Goal: Information Seeking & Learning: Learn about a topic

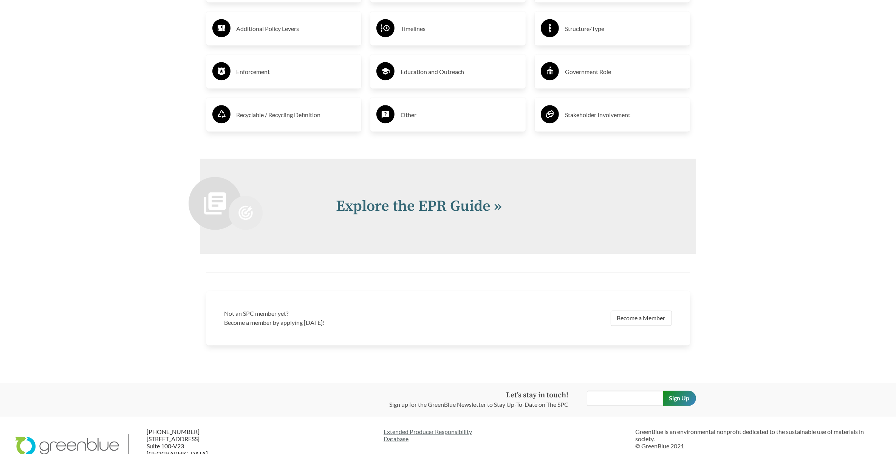
scroll to position [1611, 0]
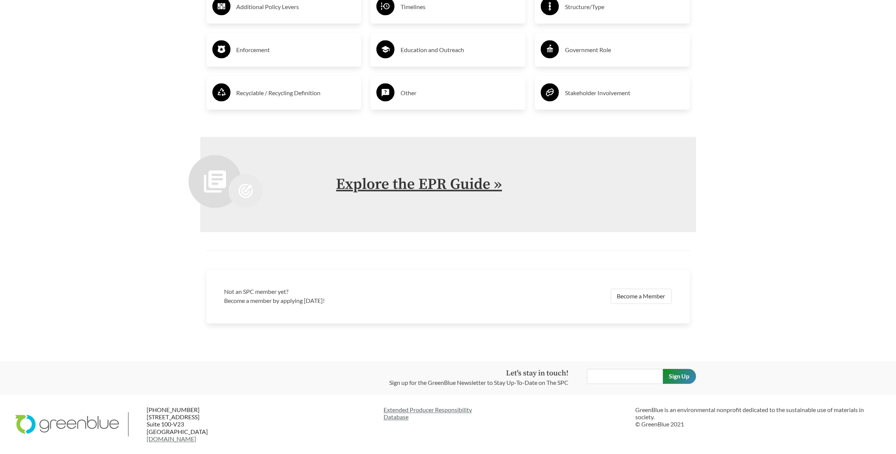
click at [441, 183] on link "Explore the EPR Guide »" at bounding box center [419, 184] width 166 height 19
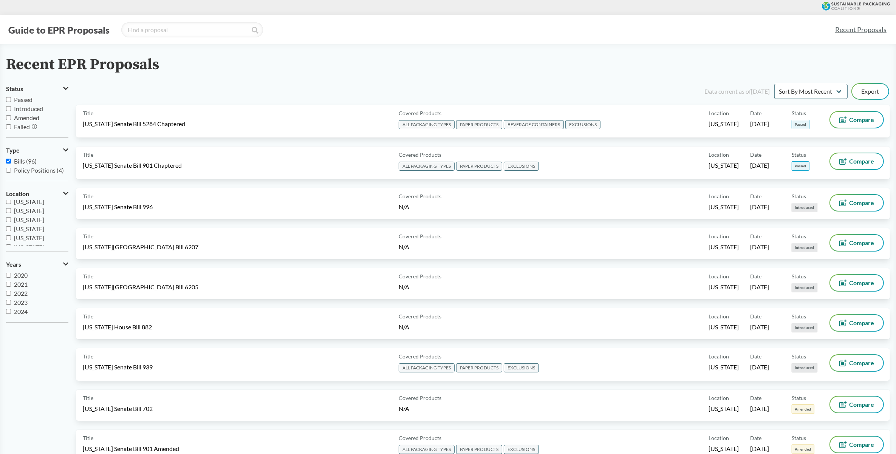
scroll to position [125, 0]
click at [11, 217] on label "[US_STATE]" at bounding box center [37, 215] width 62 height 9
click at [11, 217] on input "[US_STATE]" at bounding box center [8, 215] width 5 height 5
checkbox input "true"
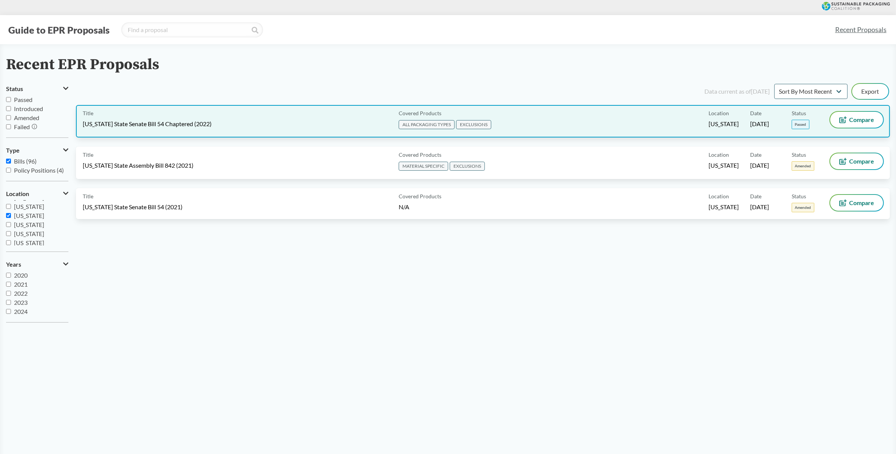
click at [555, 129] on div "Covered Products ALL PACKAGING TYPES EXCLUSIONS" at bounding box center [552, 121] width 313 height 19
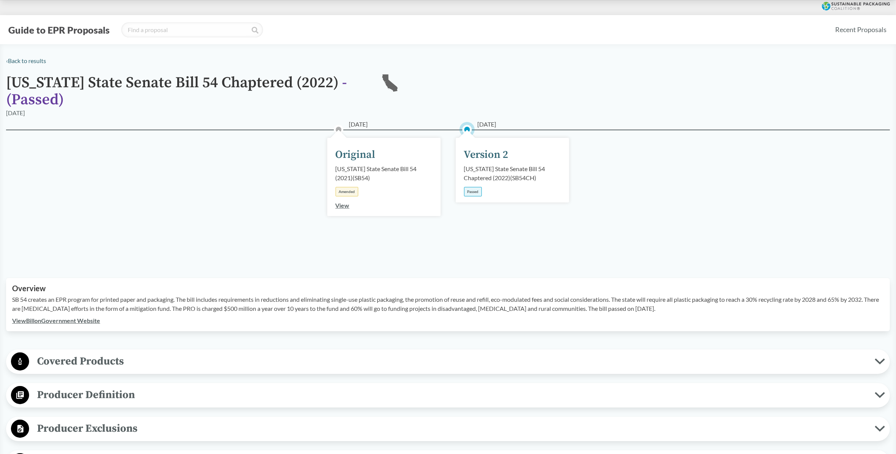
click at [496, 166] on div "[US_STATE] State Senate Bill 54 Chaptered (2022) ( SB54CH )" at bounding box center [512, 173] width 97 height 18
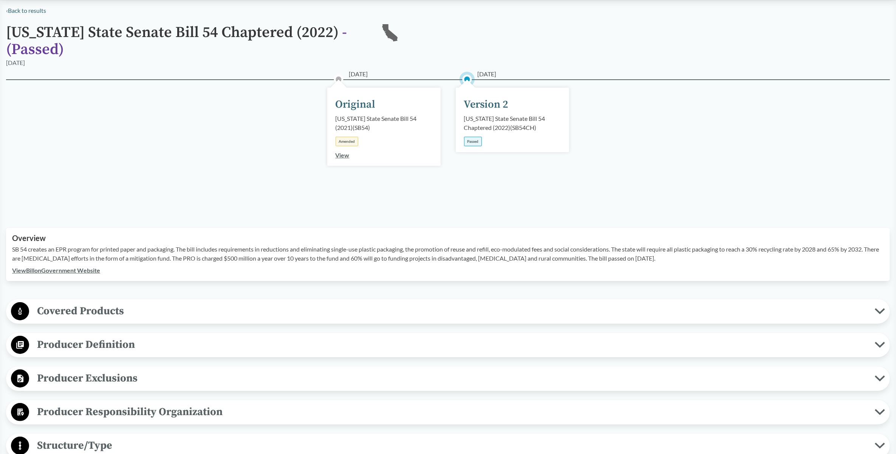
scroll to position [189, 0]
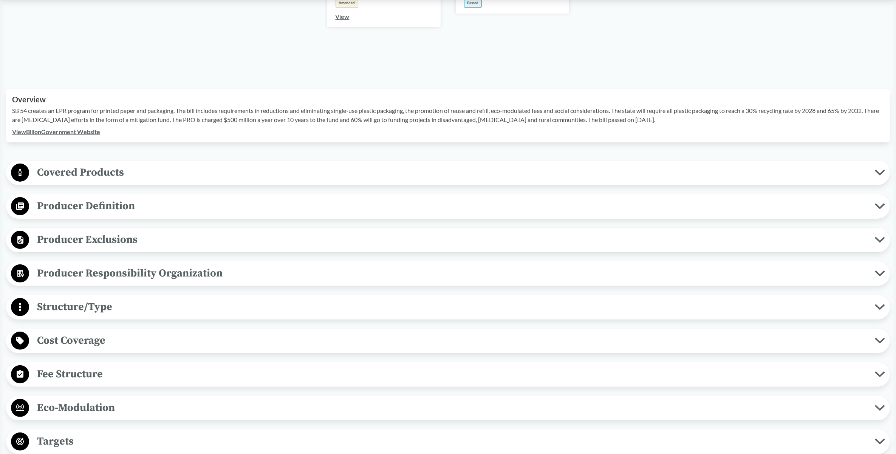
click at [59, 171] on span "Covered Products" at bounding box center [452, 172] width 846 height 17
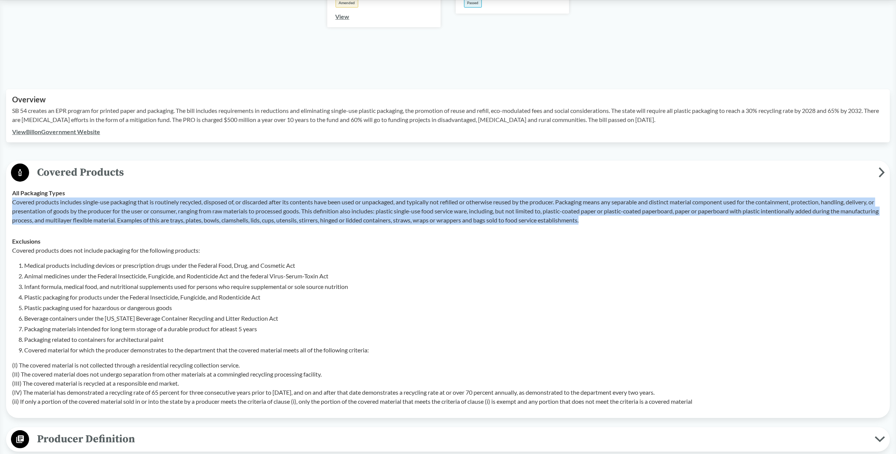
drag, startPoint x: 13, startPoint y: 201, endPoint x: 627, endPoint y: 220, distance: 613.8
click at [627, 220] on p "Covered products includes single-use packaging that is routinely recycled, disp…" at bounding box center [448, 211] width 872 height 27
copy p "Covered products includes single-use packaging that is routinely recycled, disp…"
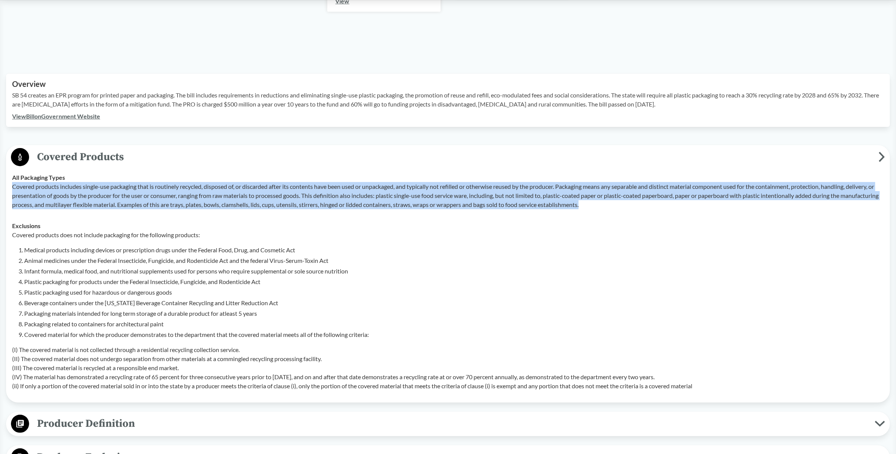
scroll to position [283, 0]
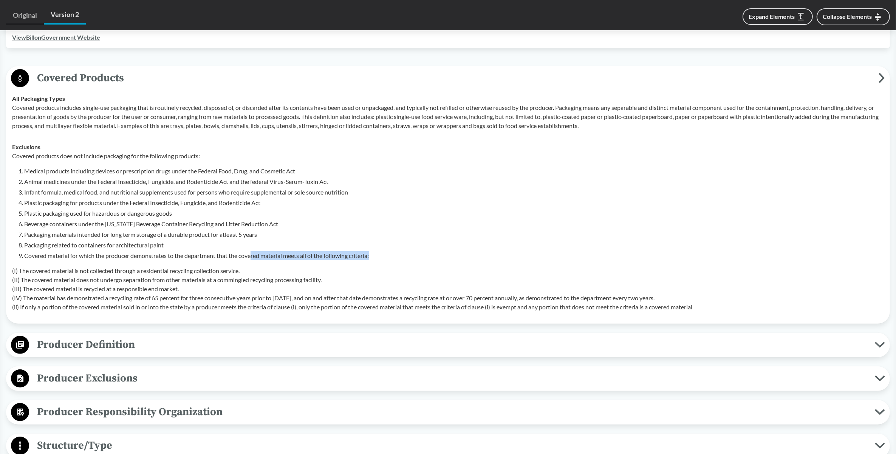
drag, startPoint x: 253, startPoint y: 252, endPoint x: 392, endPoint y: 256, distance: 139.1
click at [392, 256] on li "Covered material for which the producer demonstrates to the department that the…" at bounding box center [454, 255] width 860 height 9
drag, startPoint x: 60, startPoint y: 268, endPoint x: 245, endPoint y: 268, distance: 184.8
click at [245, 268] on p "(I) The covered material is not collected through a residential recycling colle…" at bounding box center [448, 288] width 872 height 45
click at [107, 266] on p "(I) The covered material is not collected through a residential recycling colle…" at bounding box center [448, 288] width 872 height 45
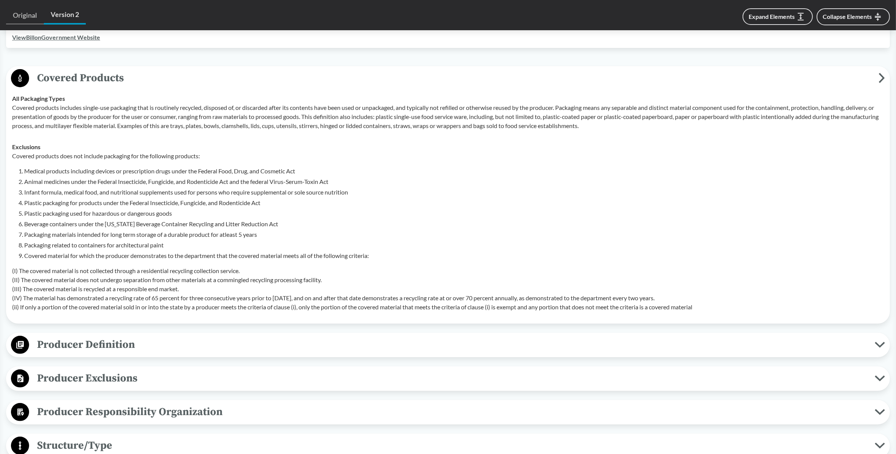
click at [24, 254] on li "Covered material for which the producer demonstrates to the department that the…" at bounding box center [454, 255] width 860 height 9
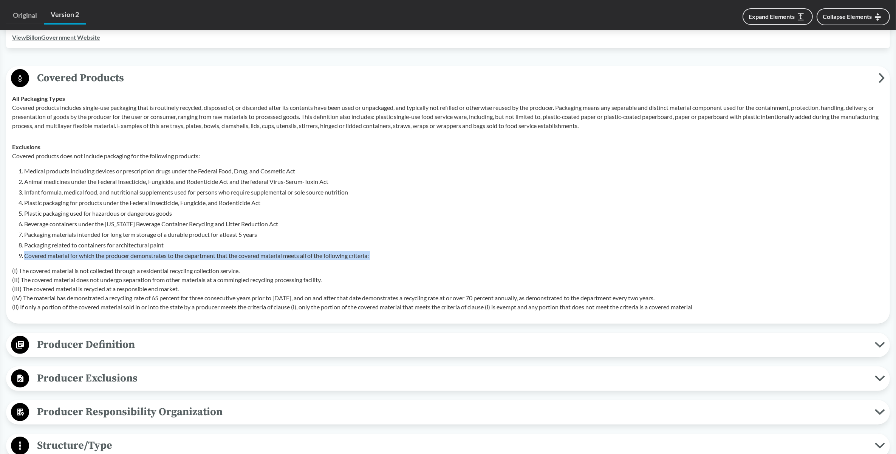
click at [24, 254] on li "Covered material for which the producer demonstrates to the department that the…" at bounding box center [454, 255] width 860 height 9
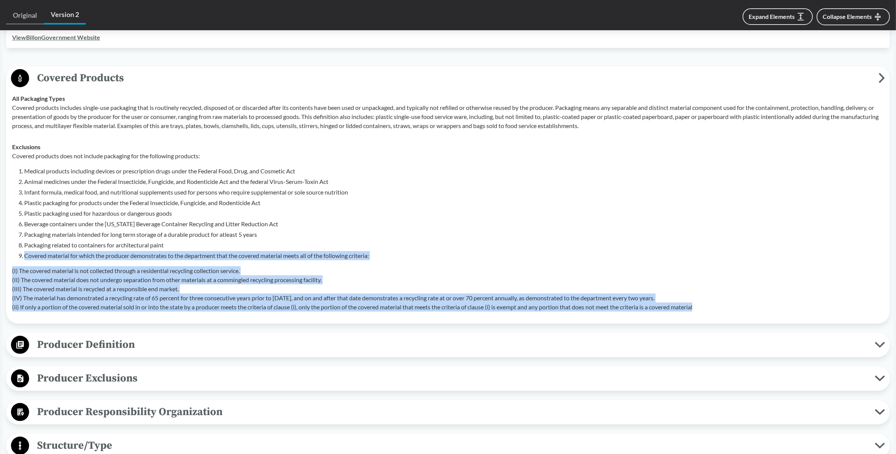
drag, startPoint x: 712, startPoint y: 302, endPoint x: 10, endPoint y: 254, distance: 703.2
click at [10, 254] on td "Exclusions Covered products does not include packaging for the following produc…" at bounding box center [448, 226] width 879 height 181
copy div "Covered material for which the producer demonstrates to the department that the…"
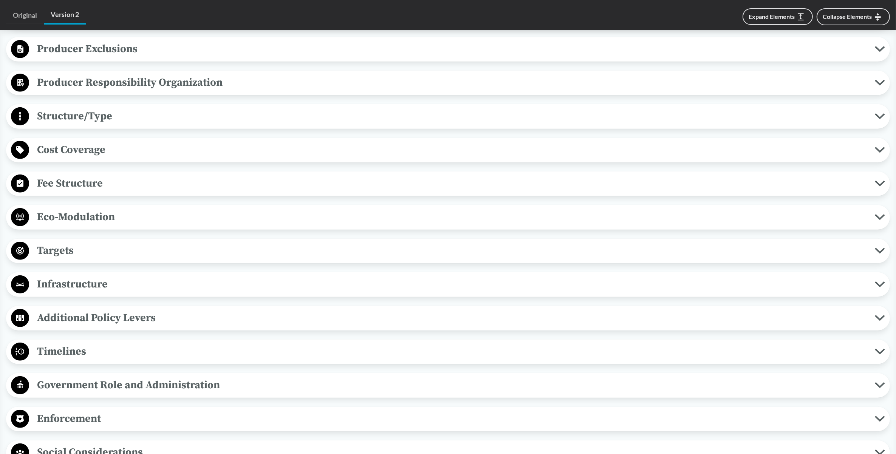
scroll to position [614, 0]
click at [87, 221] on span "Eco-Modulation" at bounding box center [452, 216] width 846 height 17
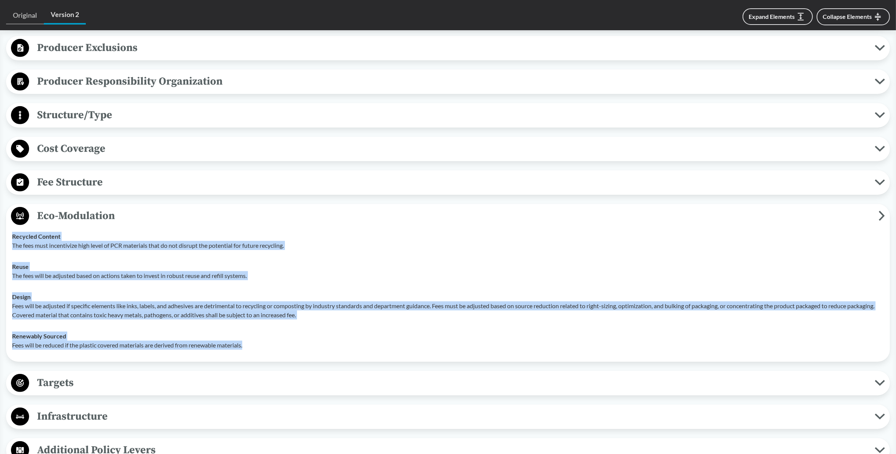
drag, startPoint x: 12, startPoint y: 237, endPoint x: 249, endPoint y: 348, distance: 261.8
click at [249, 348] on tbody "Recycled Content The fees must incentivize high level of PCR materials that do …" at bounding box center [448, 291] width 879 height 130
copy tbody "Recycled Content The fees must incentivize high level of PCR materials that do …"
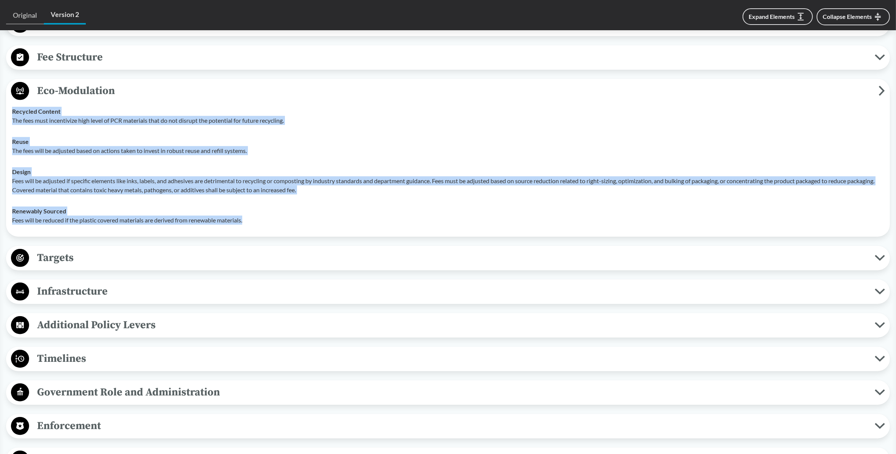
scroll to position [756, 0]
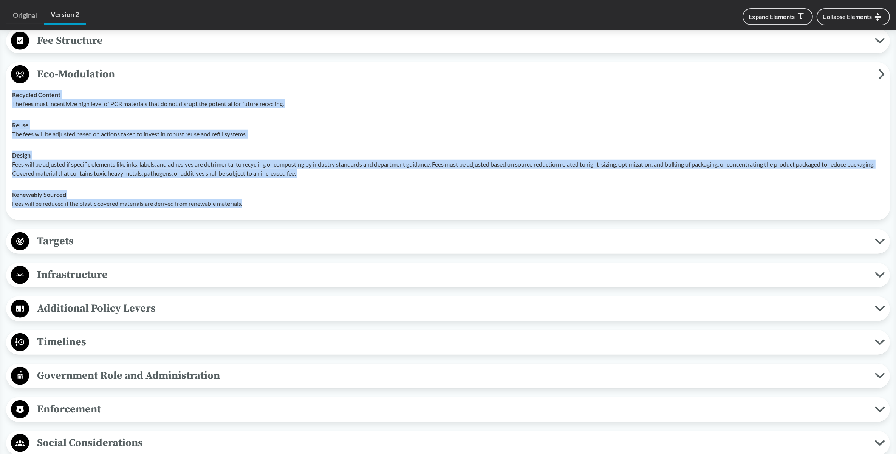
click at [56, 236] on span "Targets" at bounding box center [452, 241] width 846 height 17
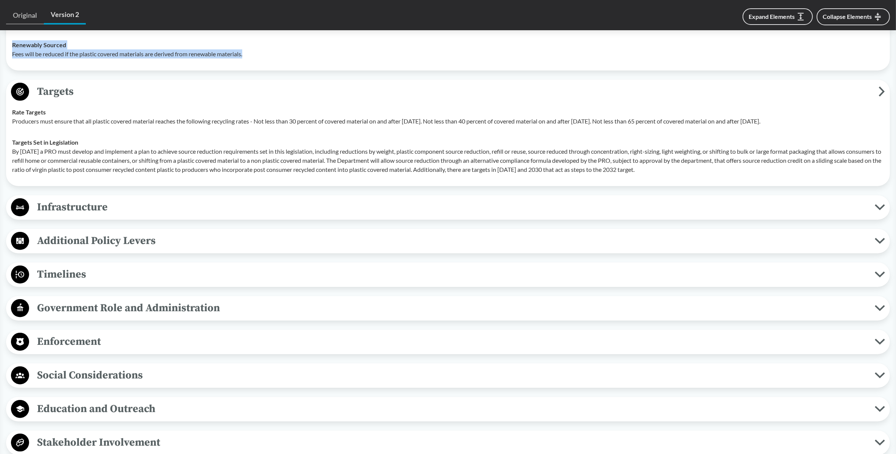
scroll to position [945, 0]
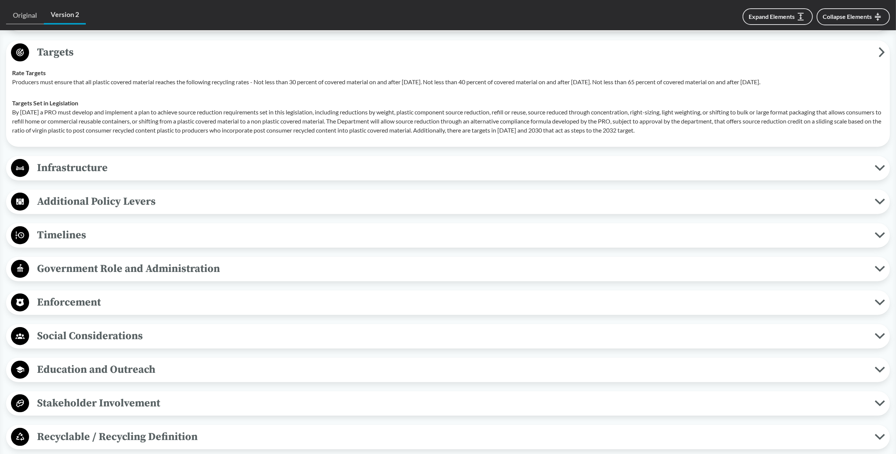
click at [61, 229] on span "Timelines" at bounding box center [452, 235] width 846 height 17
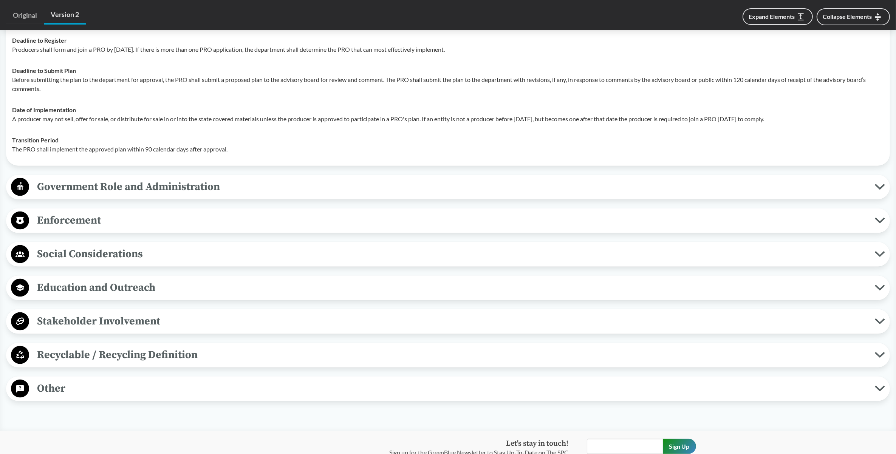
scroll to position [1181, 0]
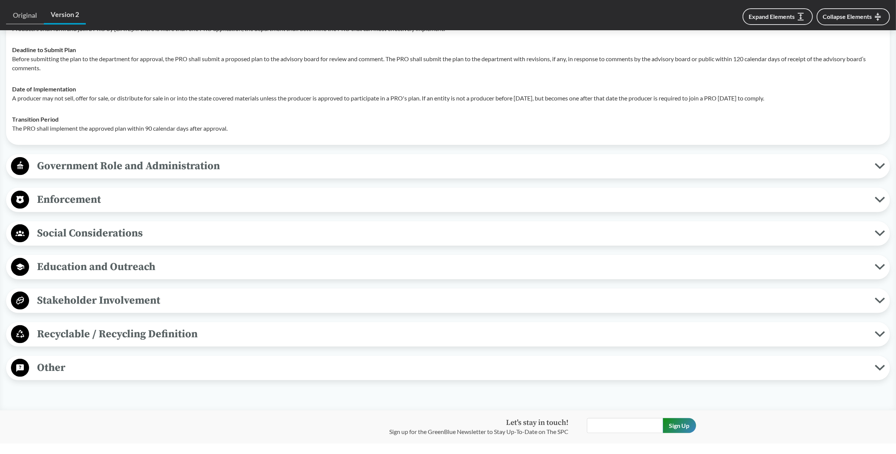
click at [124, 335] on span "Recyclable / Recycling Definition" at bounding box center [452, 334] width 846 height 17
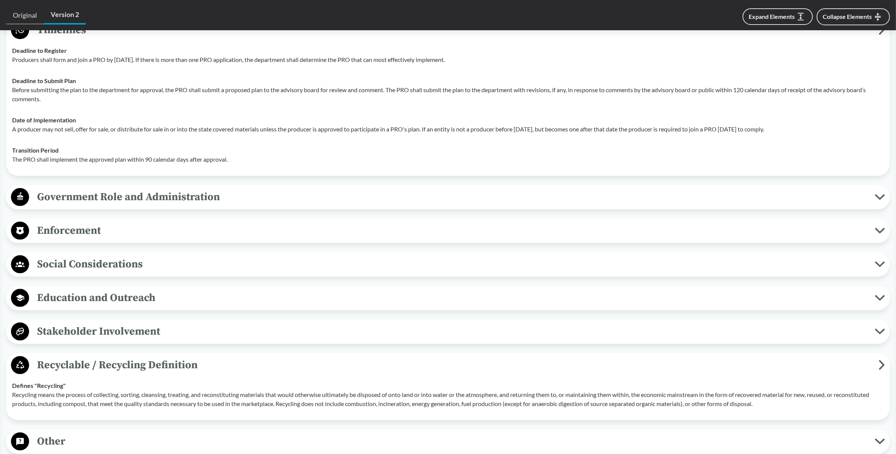
scroll to position [1134, 0]
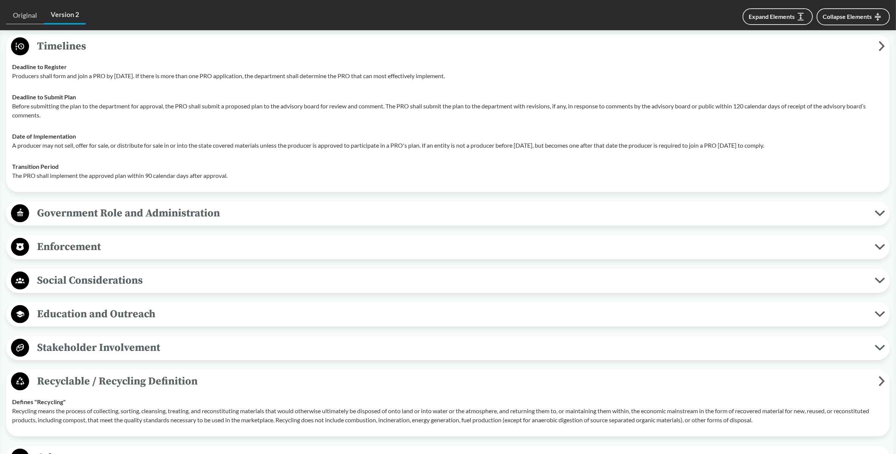
click at [69, 215] on span "Government Role and Administration" at bounding box center [452, 213] width 846 height 17
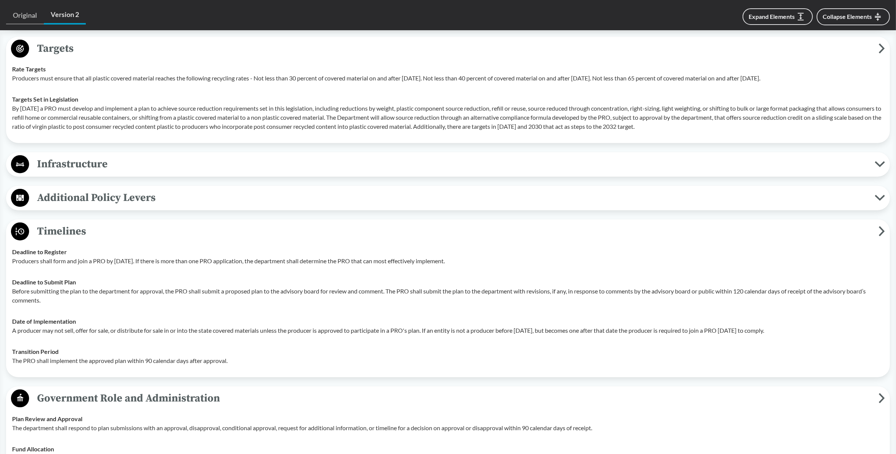
scroll to position [945, 0]
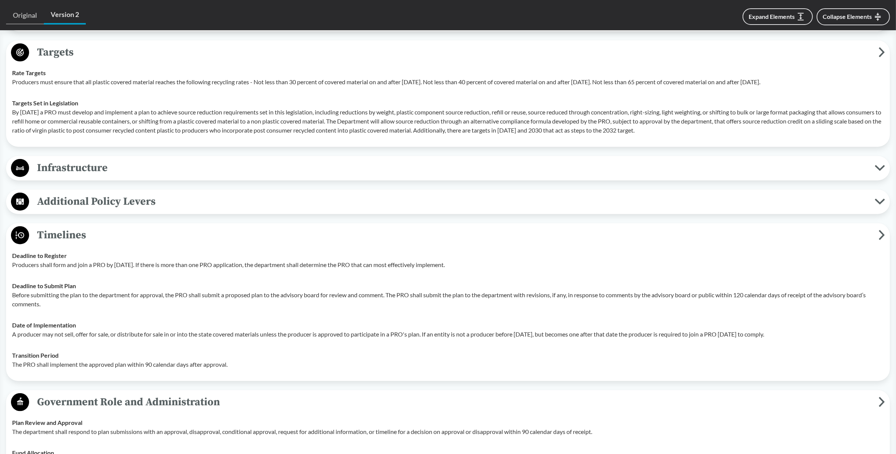
click at [108, 197] on span "Additional Policy Levers" at bounding box center [452, 201] width 846 height 17
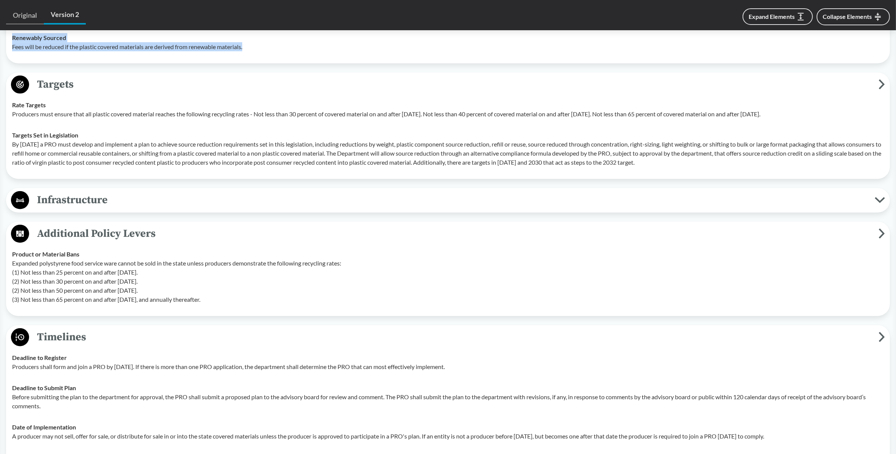
scroll to position [898, 0]
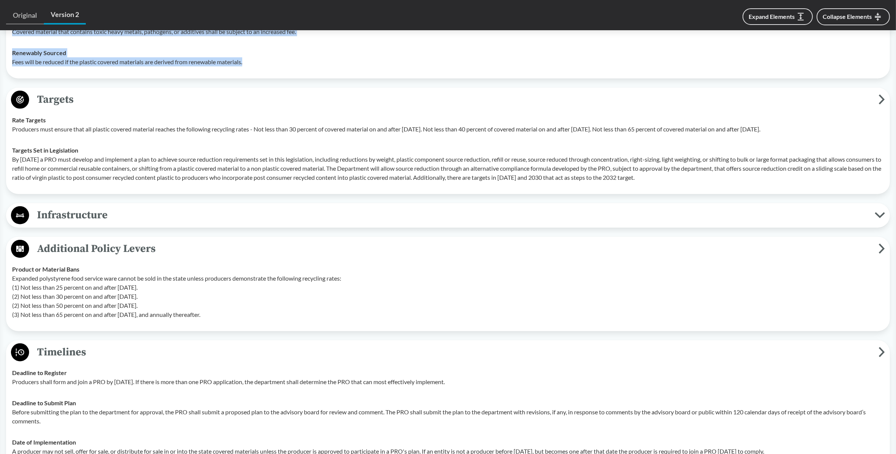
click at [65, 214] on span "Infrastructure" at bounding box center [452, 215] width 846 height 17
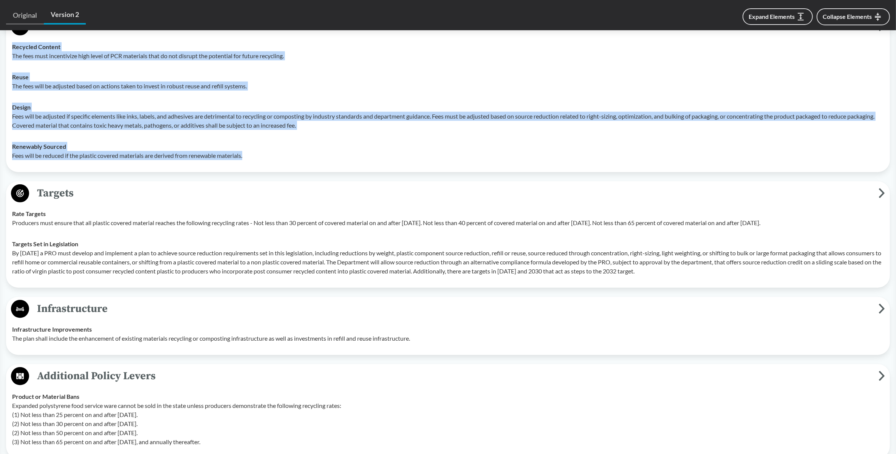
scroll to position [803, 0]
drag, startPoint x: 12, startPoint y: 224, endPoint x: 847, endPoint y: 229, distance: 835.0
click at [847, 229] on td "Rate Targets Producers must ensure that all plastic covered material reaches th…" at bounding box center [448, 219] width 879 height 30
copy p "Producers must ensure that all plastic covered material reaches the following r…"
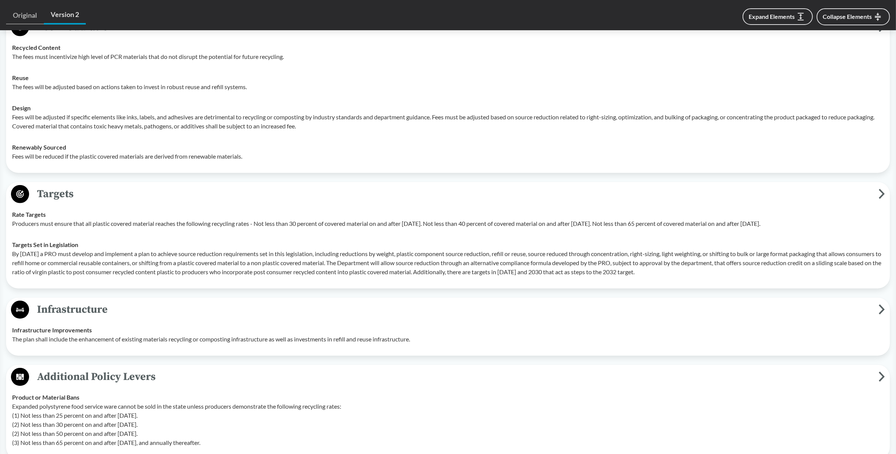
click at [199, 255] on p "By [DATE] a PRO must develop and implement a plan to achieve source reduction r…" at bounding box center [448, 262] width 872 height 27
drag, startPoint x: 12, startPoint y: 244, endPoint x: 13, endPoint y: 248, distance: 4.4
click at [13, 248] on strong "Targets Set in Legislation" at bounding box center [45, 244] width 66 height 7
drag, startPoint x: 12, startPoint y: 242, endPoint x: 692, endPoint y: 274, distance: 681.1
click at [692, 274] on div "Targets Set in Legislation By [DATE] a PRO must develop and implement a plan to…" at bounding box center [448, 258] width 872 height 36
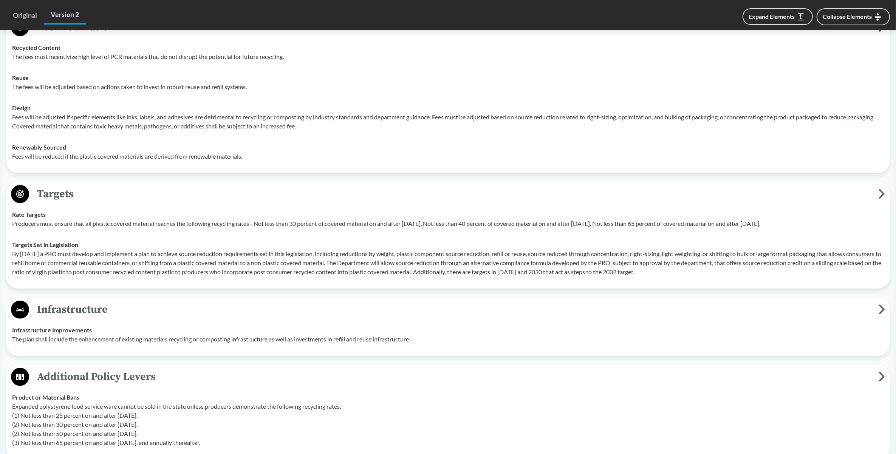
copy div "Targets Set in Legislation By [DATE] a PRO must develop and implement a plan to…"
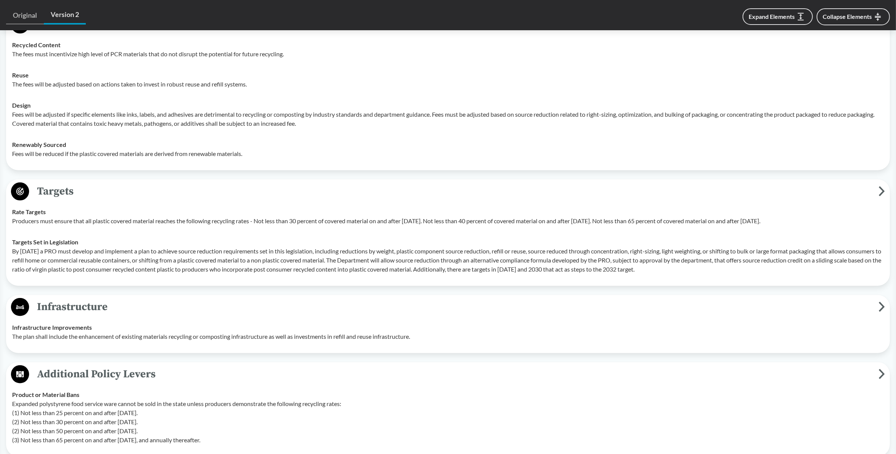
scroll to position [898, 0]
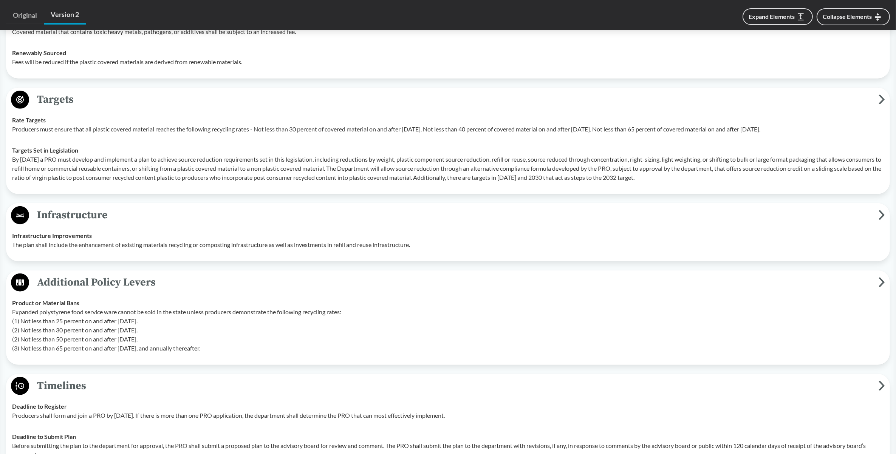
click at [12, 302] on strong "Product or Material Bans" at bounding box center [45, 302] width 67 height 7
drag, startPoint x: 12, startPoint y: 303, endPoint x: 243, endPoint y: 346, distance: 234.6
click at [243, 346] on div "Product or Material Bans Expanded polystyrene food service ware cannot be sold …" at bounding box center [448, 326] width 872 height 54
copy div "Product or Material Bans Expanded polystyrene food service ware cannot be sold …"
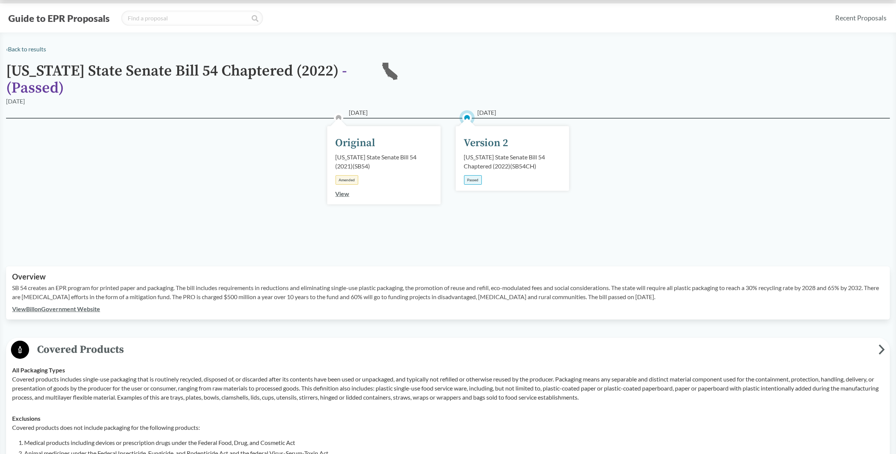
scroll to position [0, 0]
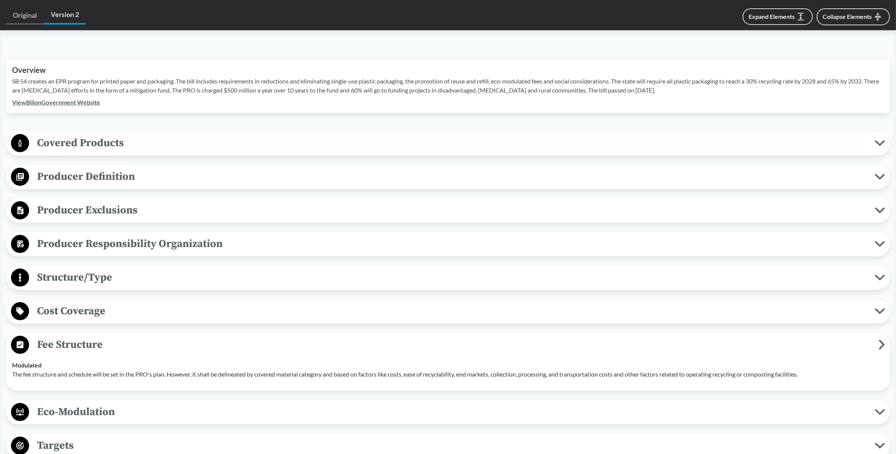
scroll to position [103, 0]
